Goal: Information Seeking & Learning: Understand process/instructions

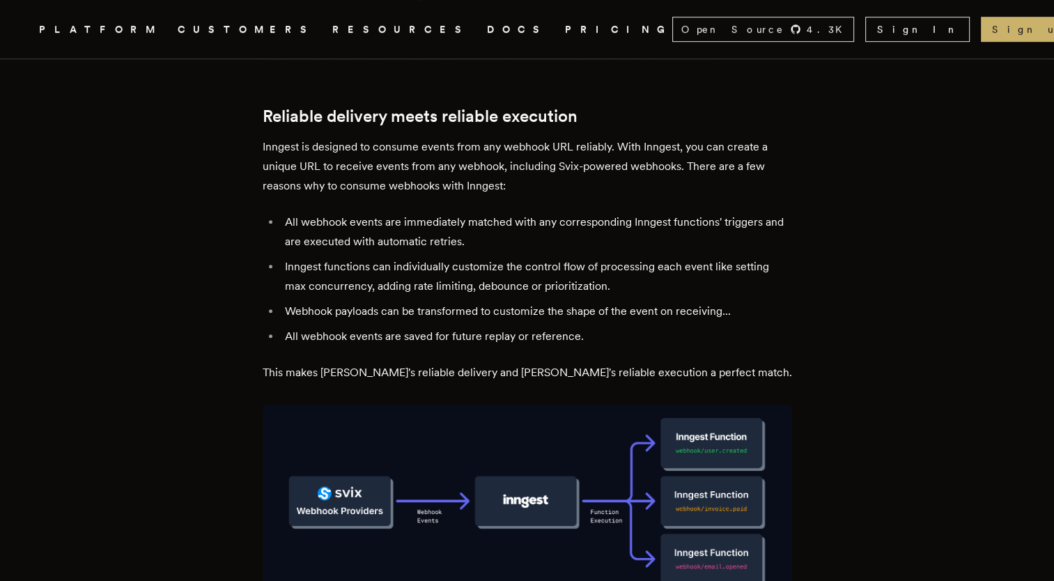
scroll to position [766, 0]
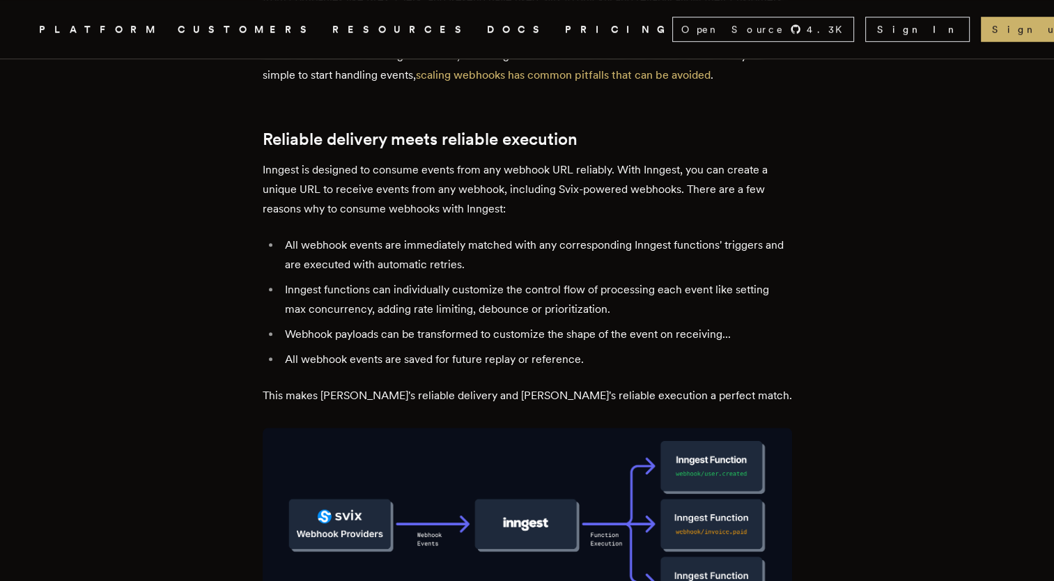
click at [468, 189] on p "Inngest is designed to consume events from any webhook URL reliably. With Innge…" at bounding box center [527, 189] width 529 height 59
drag, startPoint x: 458, startPoint y: 192, endPoint x: 506, endPoint y: 192, distance: 48.1
click at [506, 192] on p "Inngest is designed to consume events from any webhook URL reliably. With Innge…" at bounding box center [527, 189] width 529 height 59
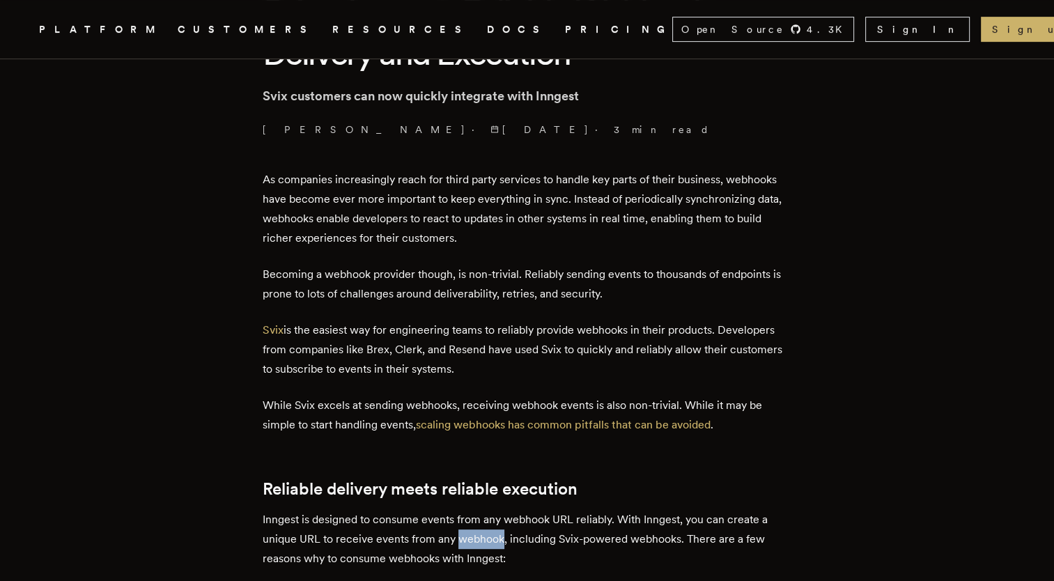
scroll to position [0, 0]
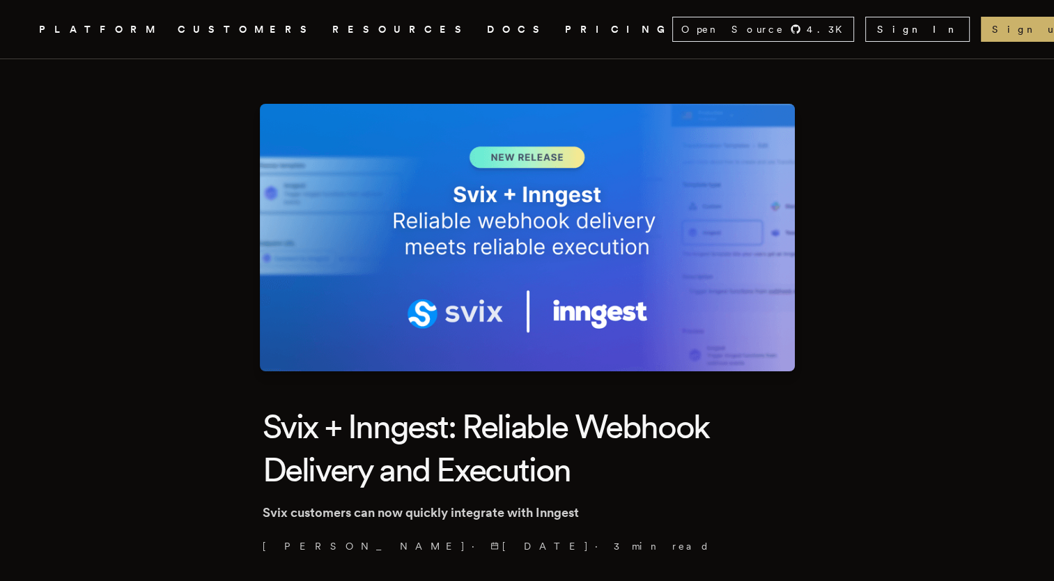
click at [487, 32] on link "DOCS" at bounding box center [517, 29] width 61 height 17
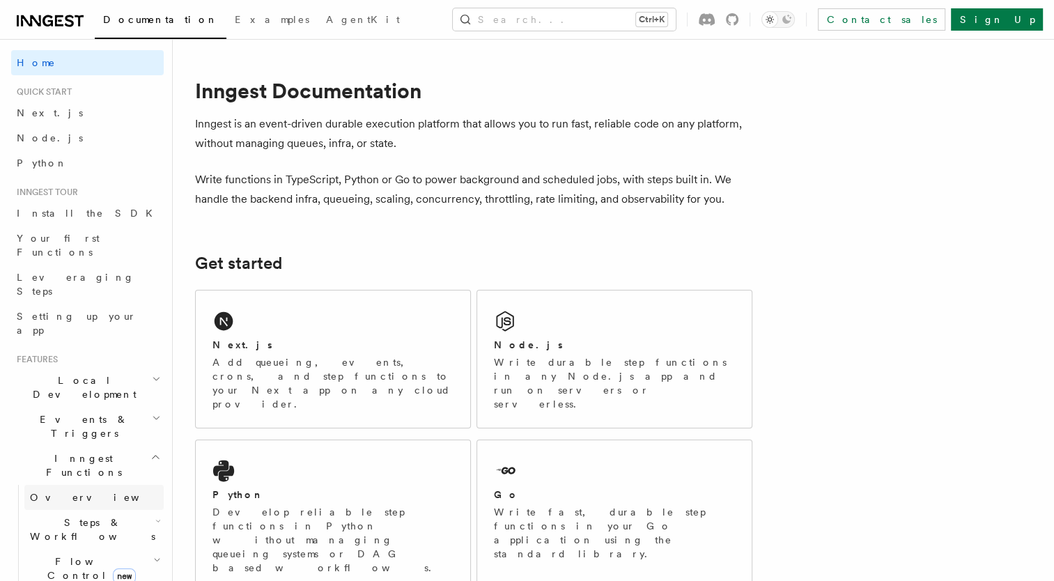
click at [49, 492] on span "Overview" at bounding box center [101, 497] width 143 height 11
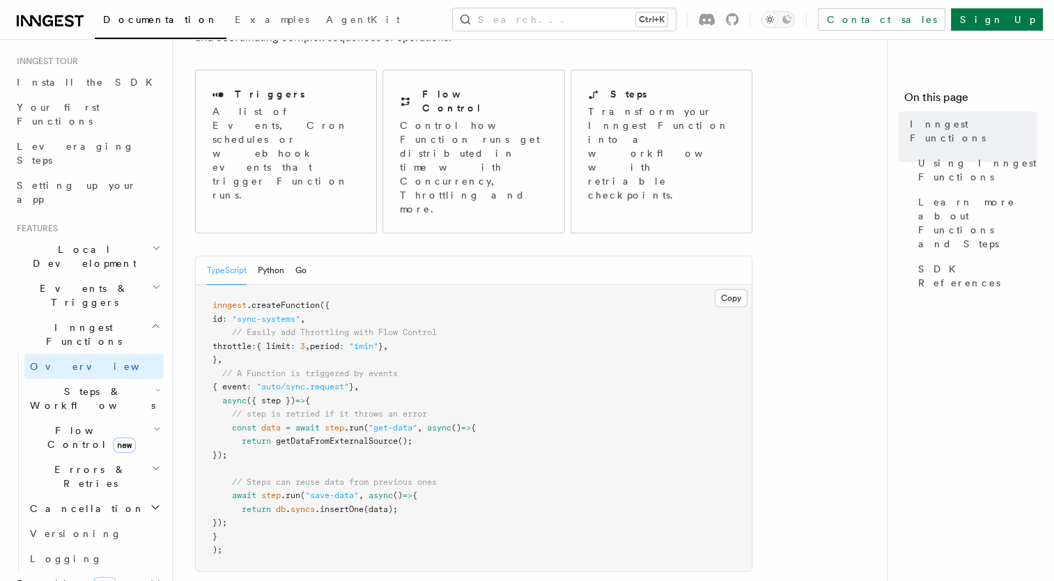
scroll to position [139, 0]
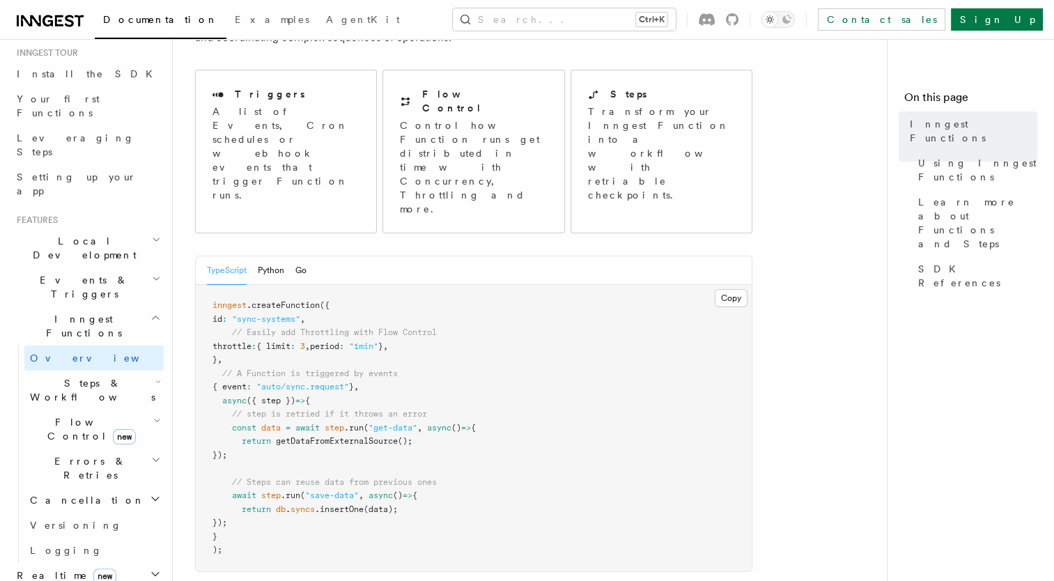
click at [63, 376] on span "Steps & Workflows" at bounding box center [89, 390] width 131 height 28
click at [75, 442] on span "Function steps" at bounding box center [96, 447] width 107 height 11
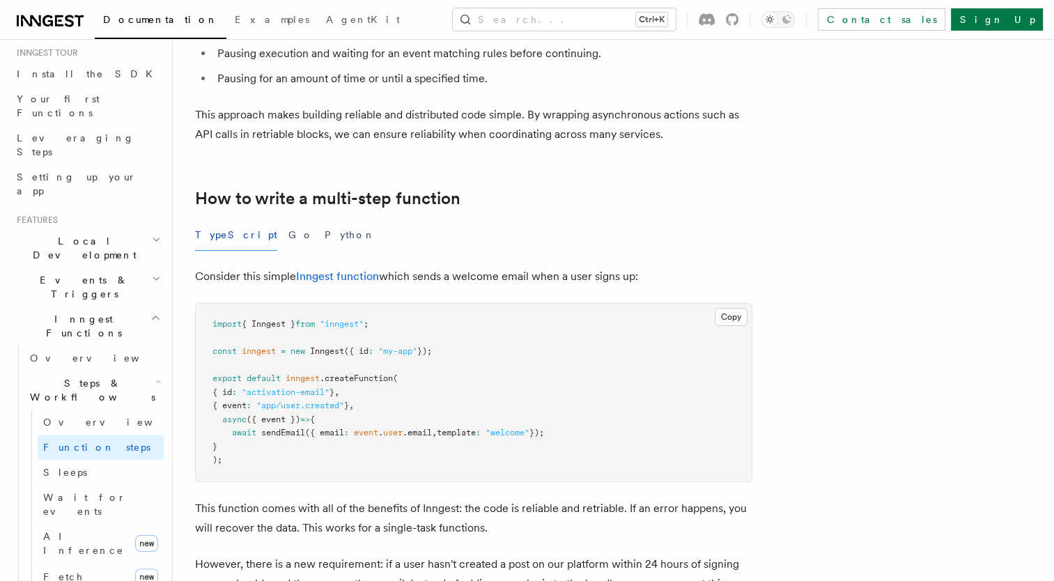
scroll to position [488, 0]
